Goal: Browse casually: Explore the website without a specific task or goal

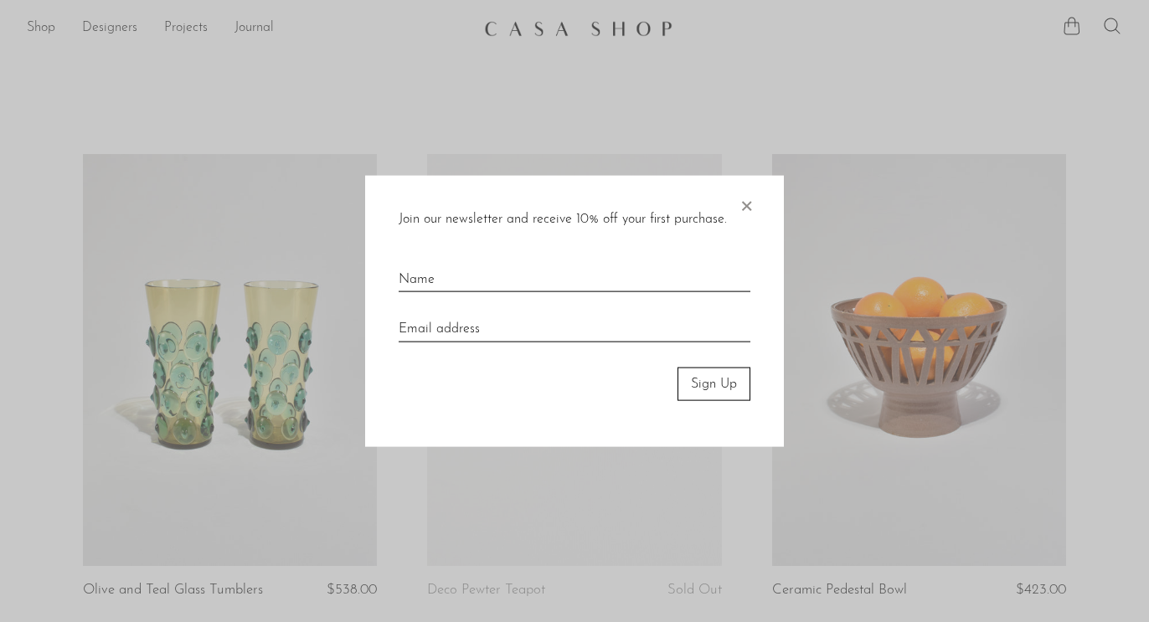
click at [750, 197] on span "×" at bounding box center [746, 202] width 17 height 54
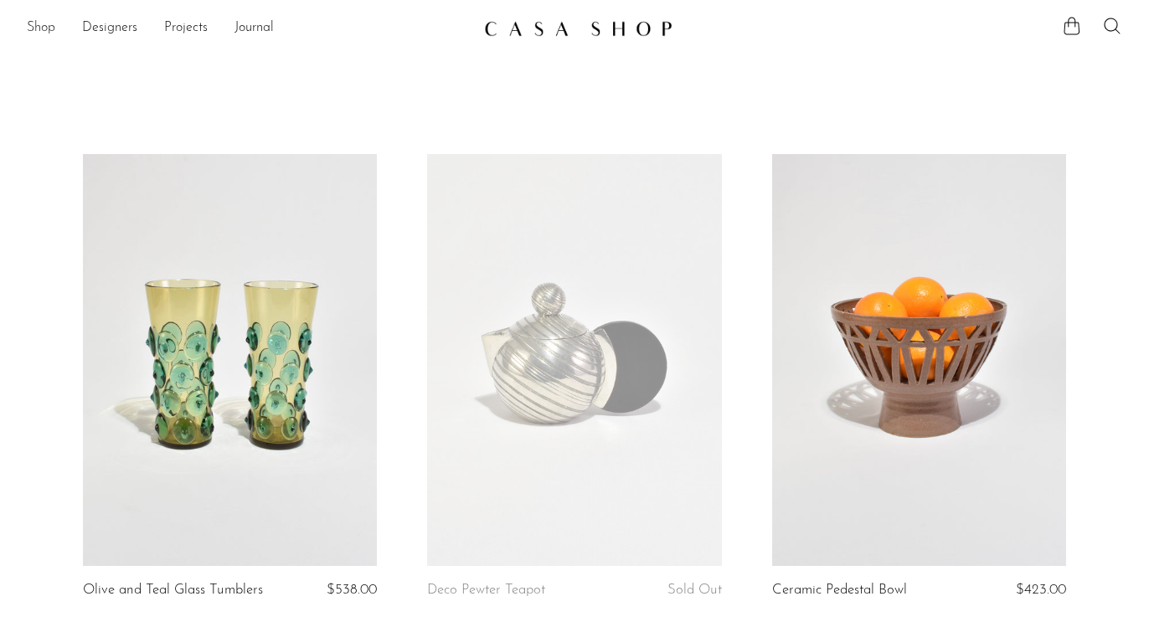
click at [40, 27] on link "Shop" at bounding box center [41, 29] width 28 height 22
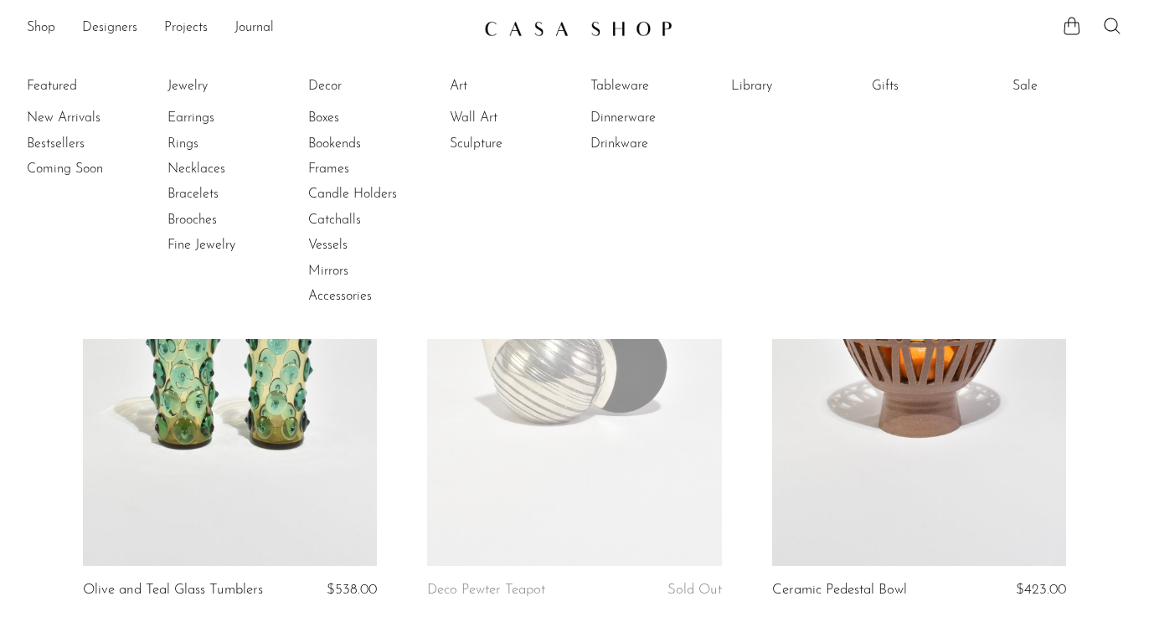
click at [517, 34] on img at bounding box center [578, 28] width 188 height 17
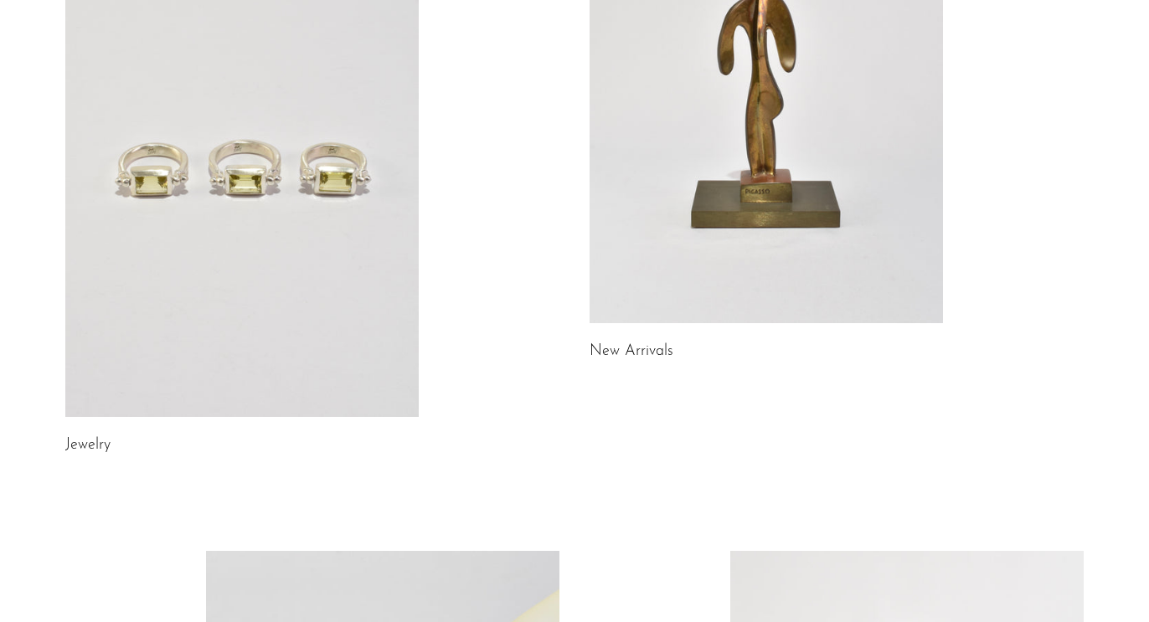
scroll to position [255, 0]
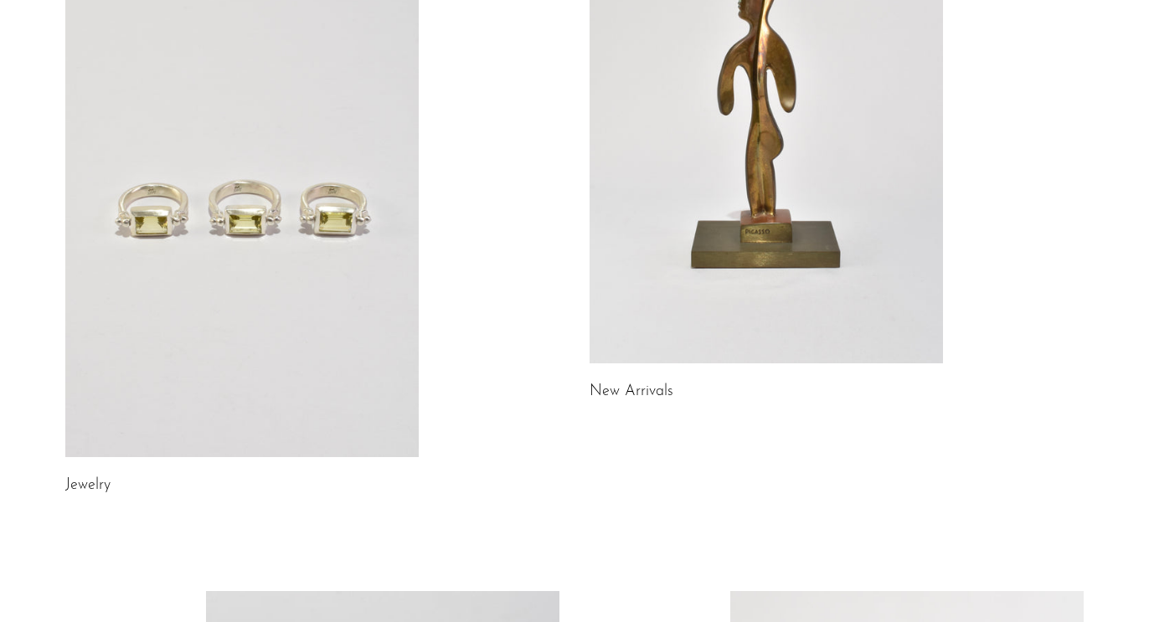
click at [401, 171] on link at bounding box center [241, 209] width 353 height 495
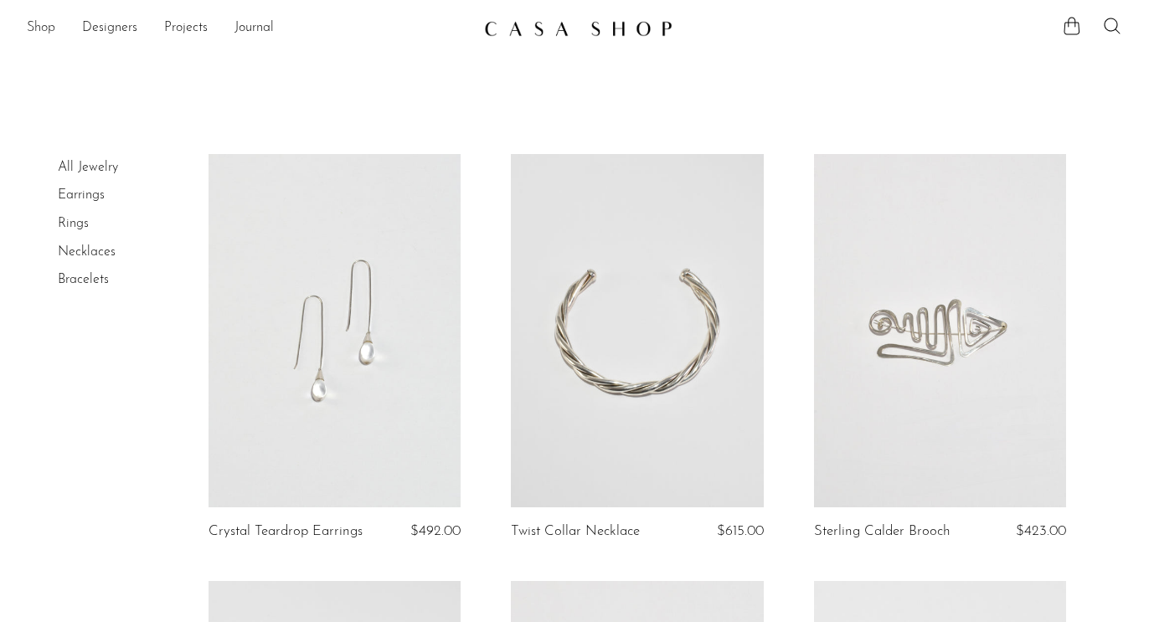
click at [50, 29] on link "Shop" at bounding box center [41, 29] width 28 height 22
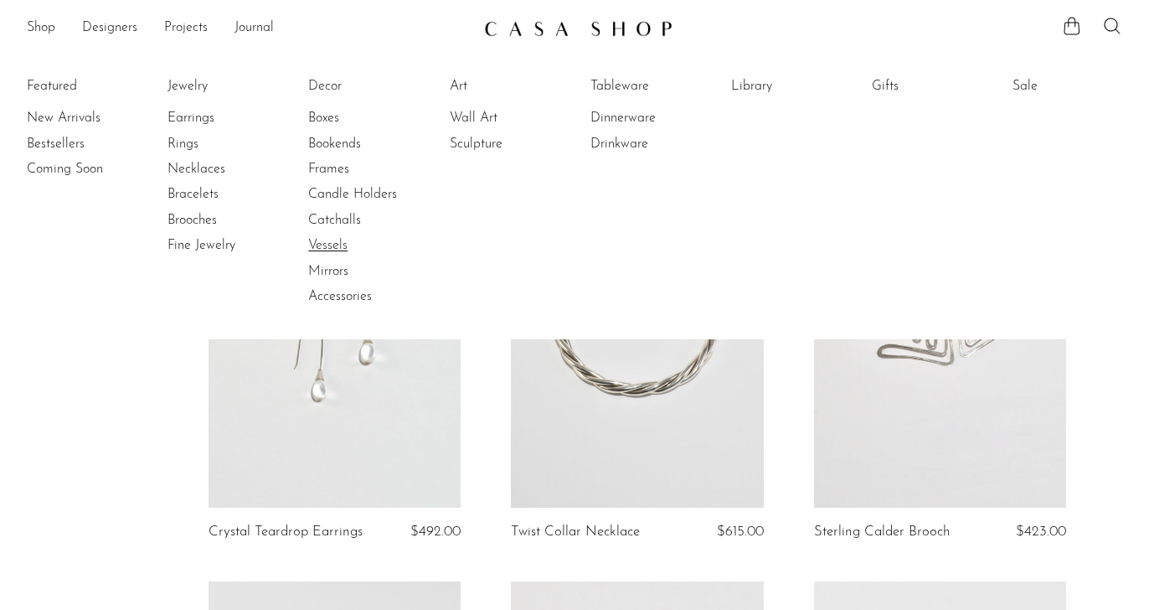
click at [342, 246] on link "Vessels" at bounding box center [371, 245] width 126 height 18
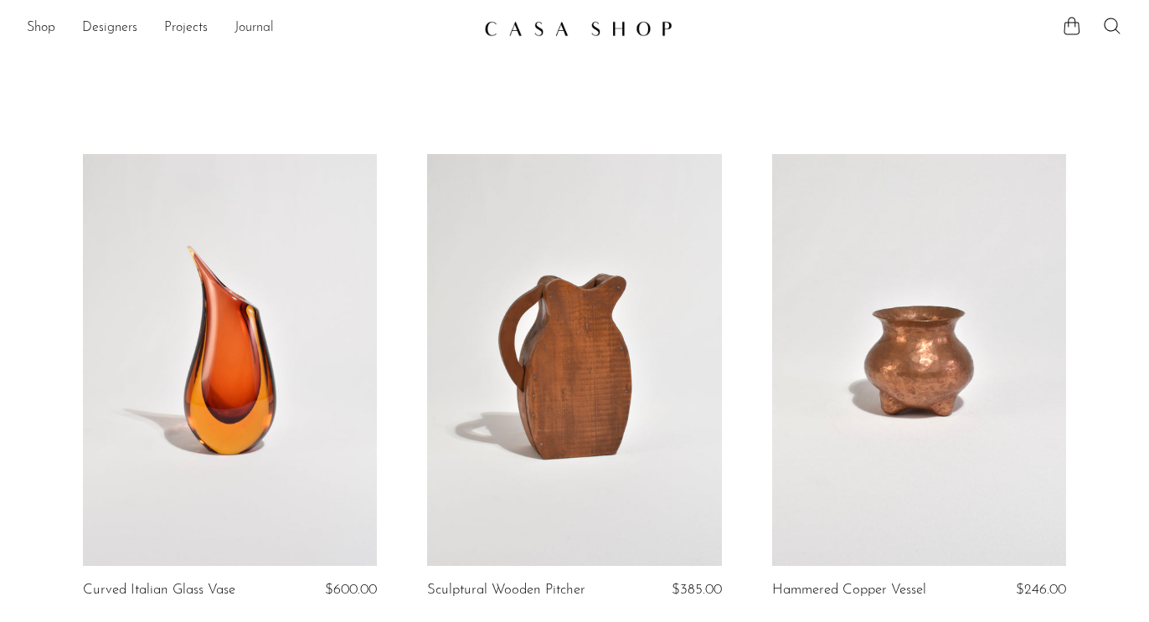
click at [255, 30] on link "Journal" at bounding box center [254, 29] width 39 height 22
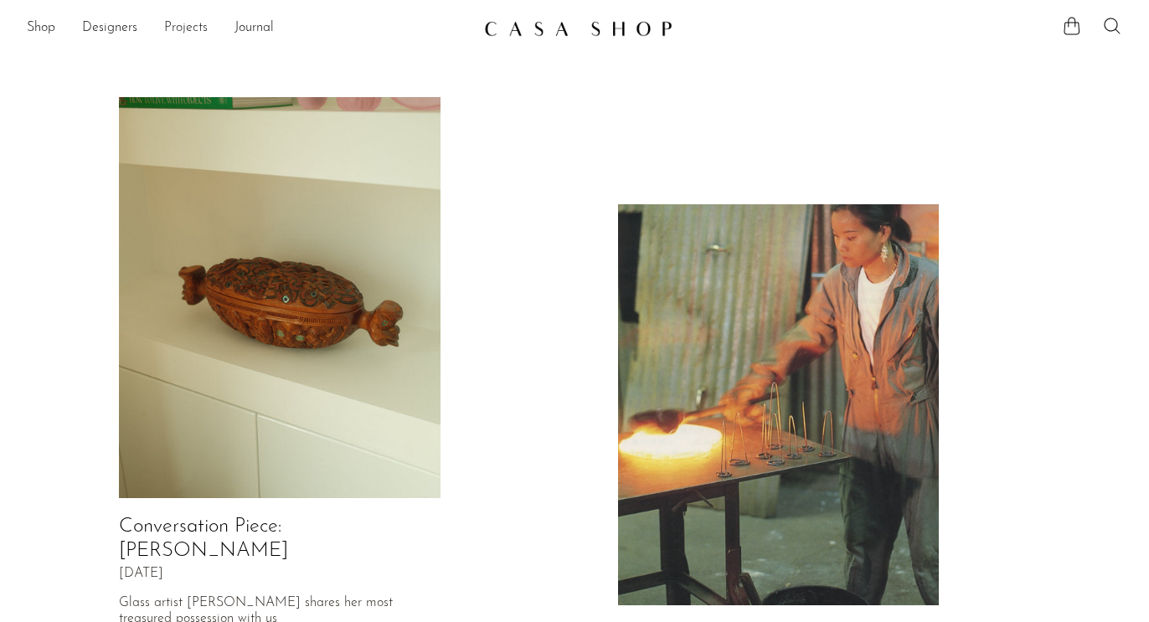
click at [173, 34] on link "Projects" at bounding box center [186, 29] width 44 height 22
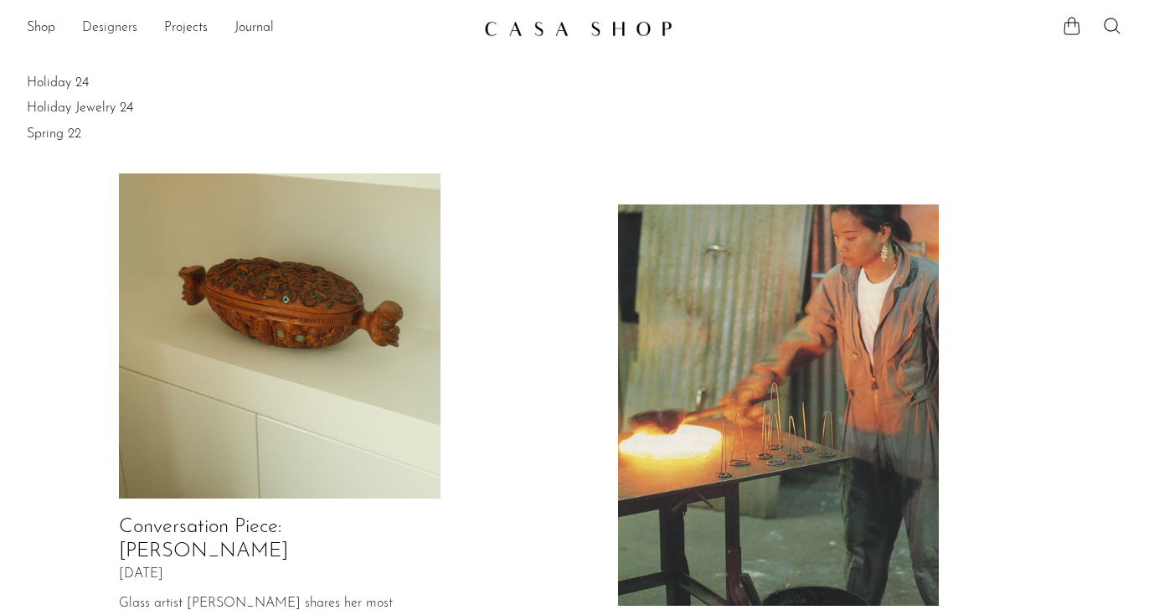
click at [131, 23] on link "Designers" at bounding box center [109, 29] width 55 height 22
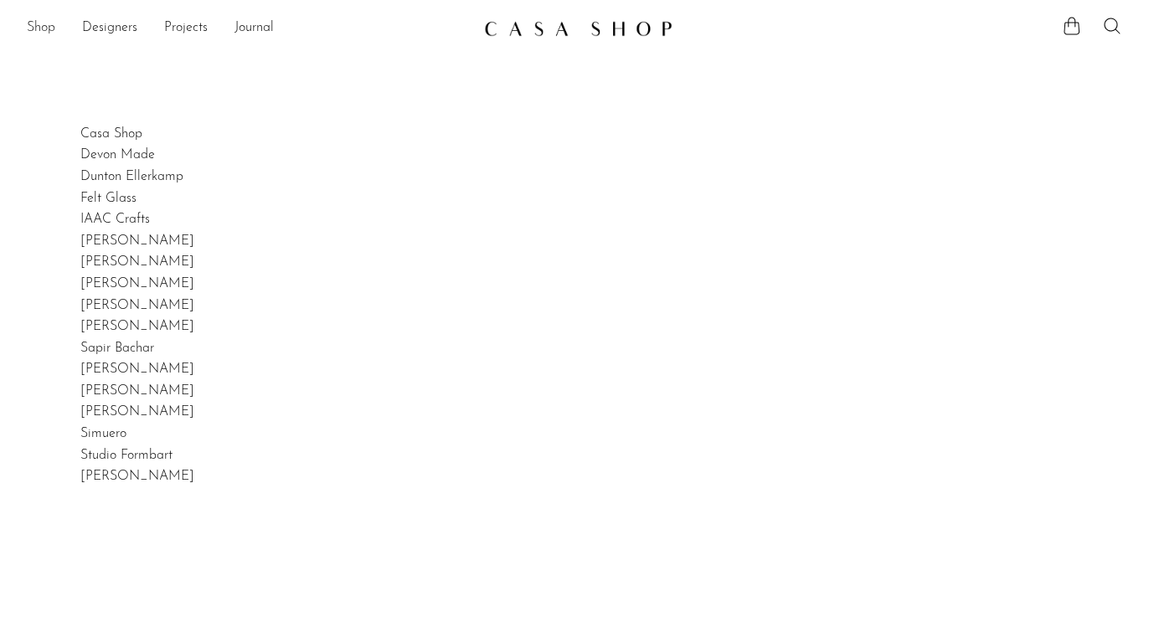
click at [53, 23] on link "Shop" at bounding box center [41, 29] width 28 height 22
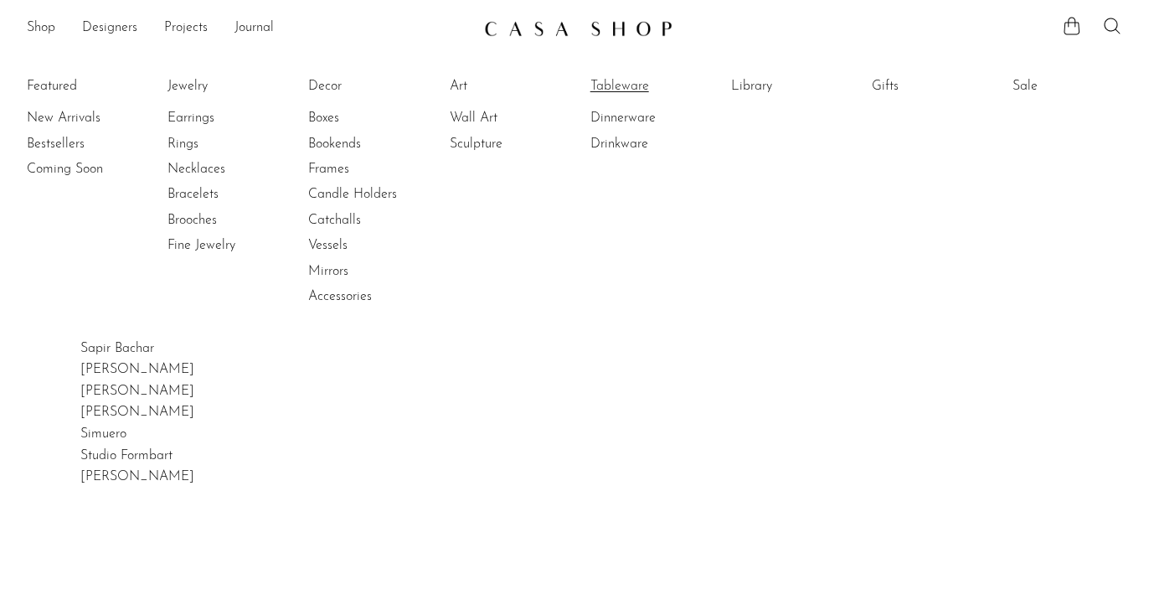
click at [605, 83] on link "Tableware" at bounding box center [654, 86] width 126 height 18
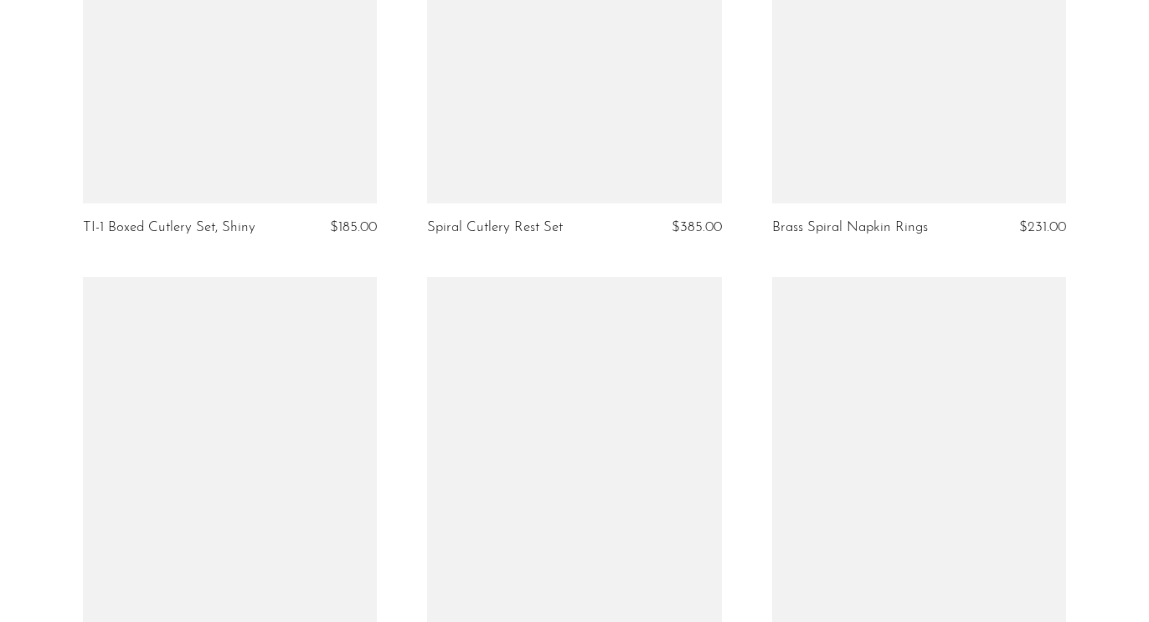
scroll to position [5010, 0]
